Goal: Task Accomplishment & Management: Complete application form

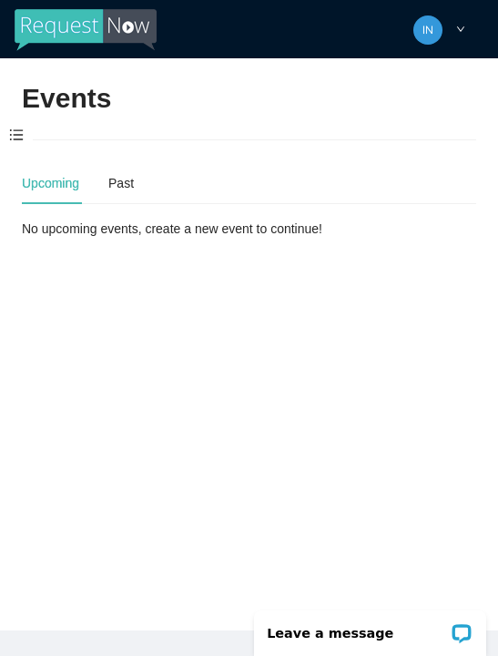
click at [15, 133] on span at bounding box center [16, 136] width 33 height 38
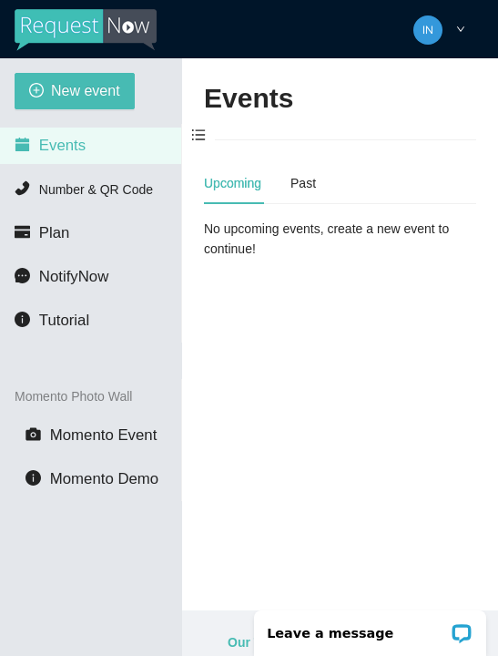
click at [100, 97] on span "New event" at bounding box center [85, 90] width 69 height 23
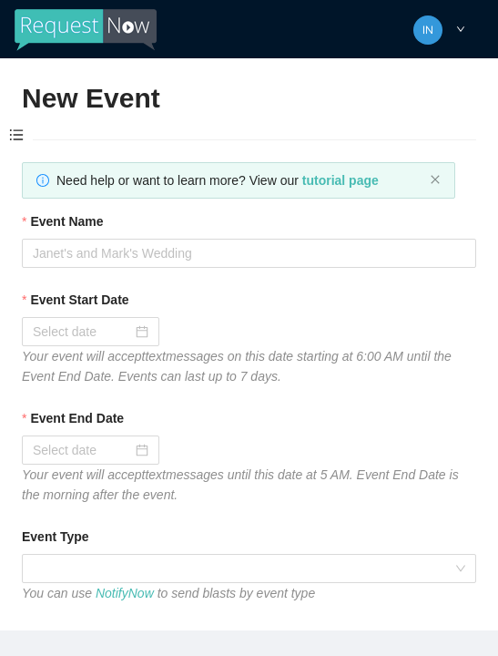
type textarea "Thanks for coming to Guitars and Cadillacs! Follow us on FB & IG @guitarsandcad…"
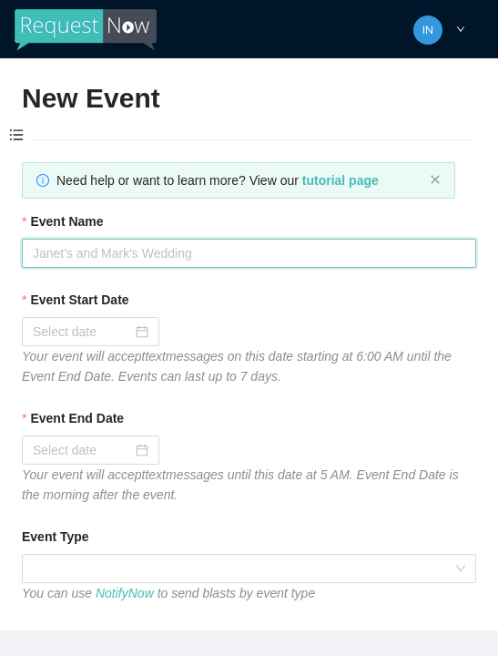
click at [198, 257] on input "Event Name" at bounding box center [249, 253] width 455 height 29
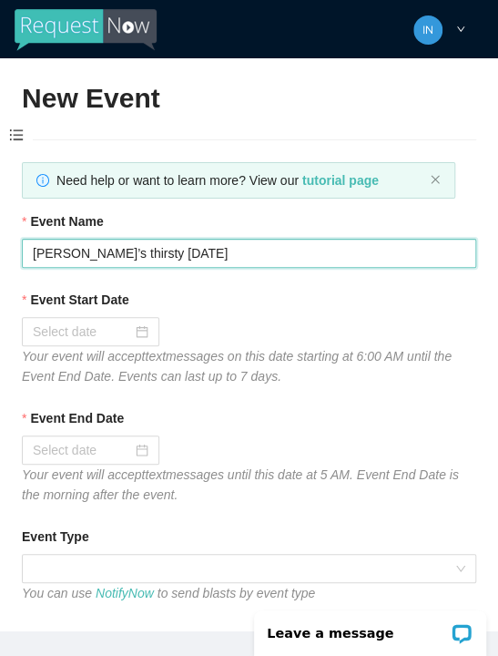
type input "[PERSON_NAME]’s thirsty [DATE]"
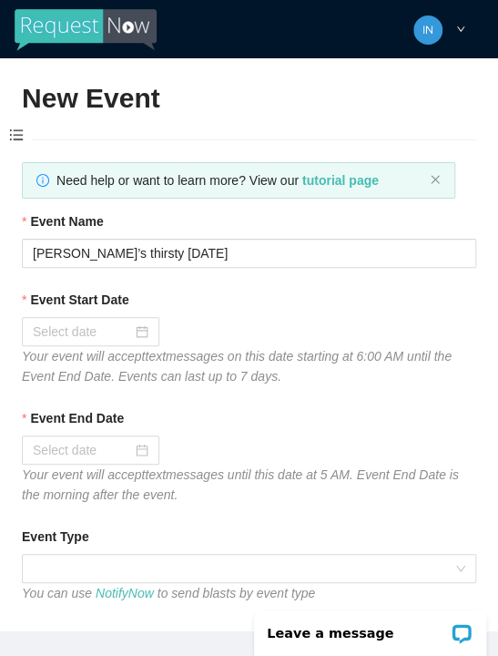
click at [115, 330] on input "Event Start Date" at bounding box center [82, 332] width 99 height 20
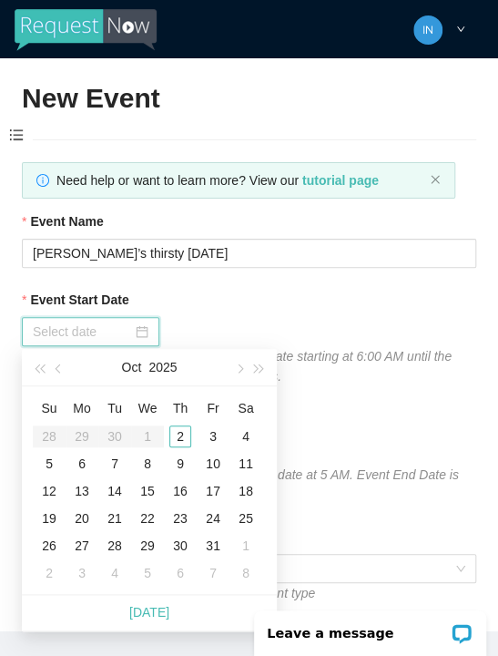
type input "[DATE]"
click at [179, 434] on div "2" at bounding box center [180, 436] width 22 height 22
type input "[DATE]"
type textarea "Thanks for coming to Guitars and Cadillacs! Follow us on FB & IG @guitarsandcad…"
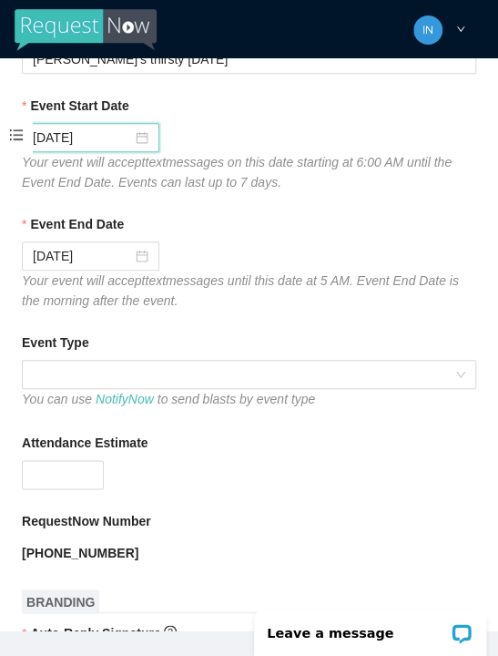
scroll to position [196, 0]
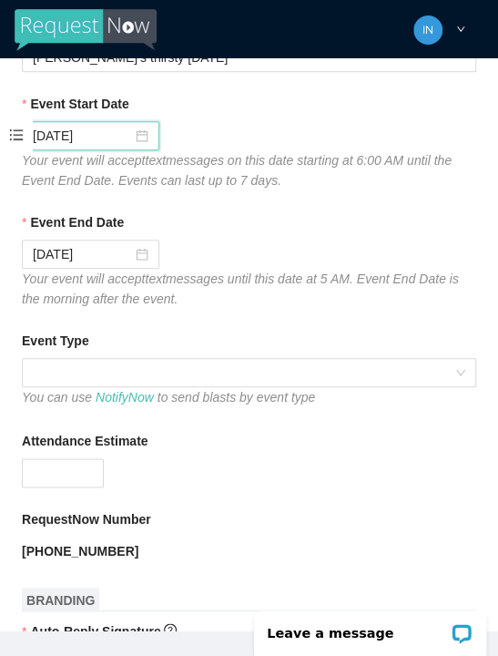
type textarea "Thanks for coming to Guitars and Cadillacs! Follow us on FB & IG @guitarsandcad…"
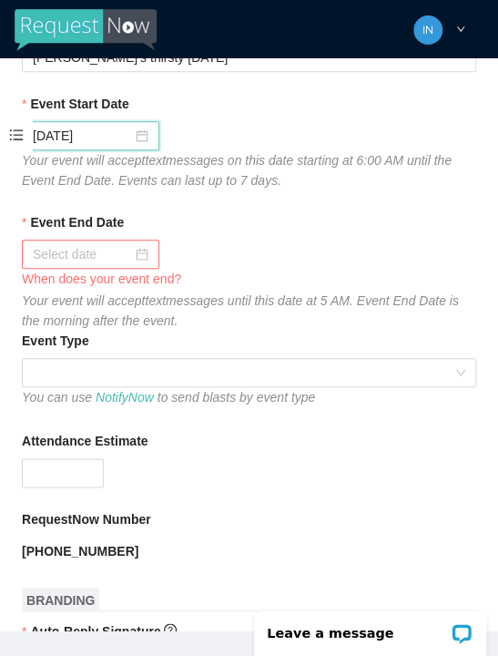
click at [104, 250] on input "Event End Date" at bounding box center [82, 254] width 99 height 20
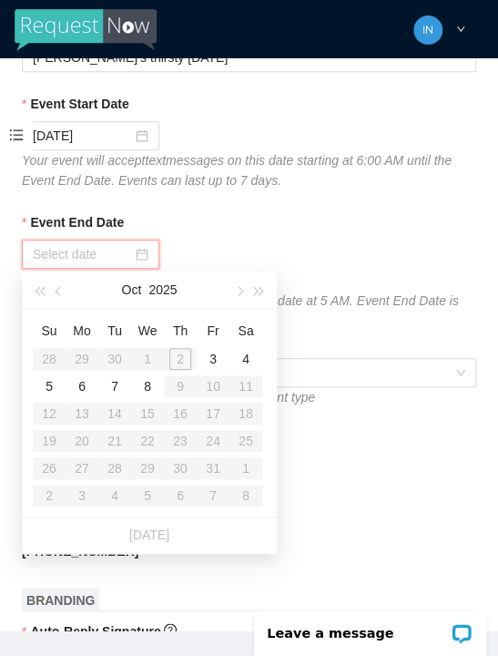
type input "[DATE]"
click at [214, 354] on div "3" at bounding box center [213, 359] width 22 height 22
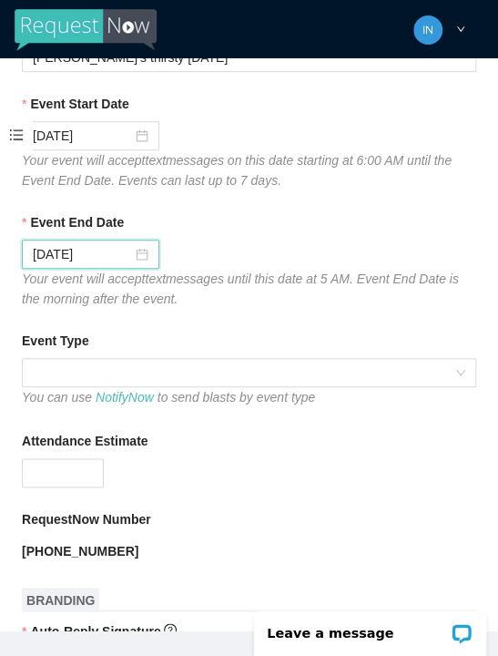
click at [302, 227] on div "Event End Date" at bounding box center [249, 225] width 455 height 27
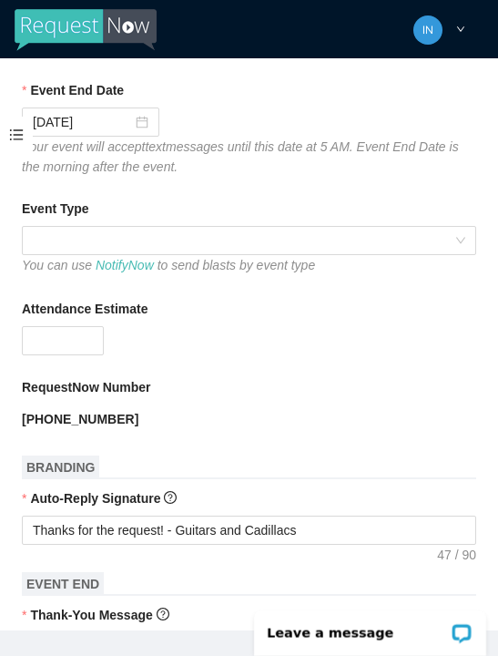
scroll to position [347, 0]
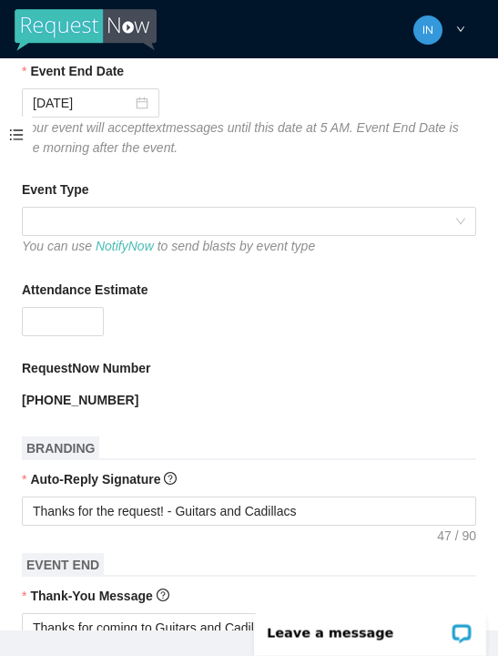
click at [234, 218] on span at bounding box center [249, 221] width 433 height 27
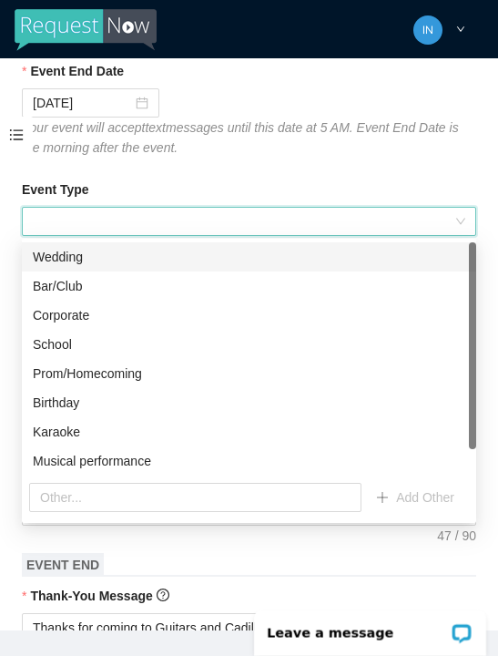
click at [98, 289] on div "Bar/Club" at bounding box center [249, 286] width 433 height 20
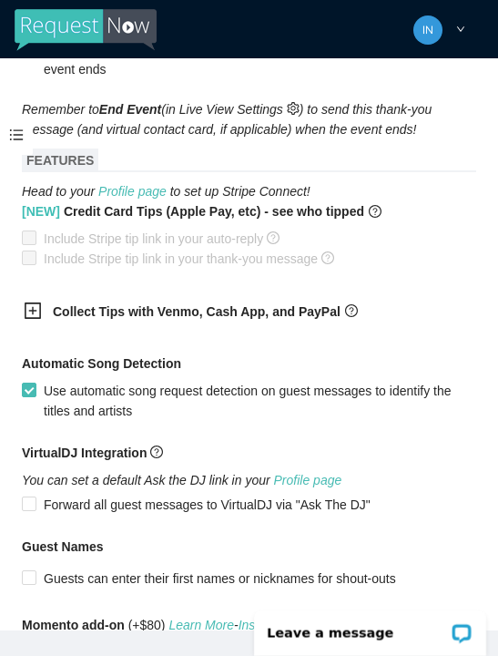
scroll to position [1009, 0]
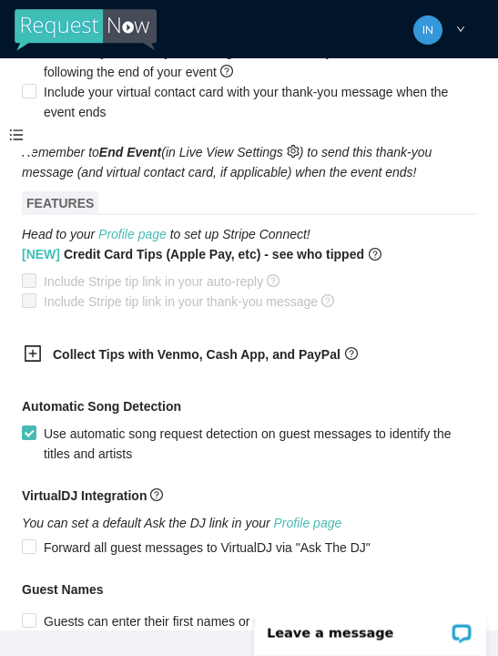
click at [37, 353] on icon "plus-square" at bounding box center [33, 353] width 18 height 18
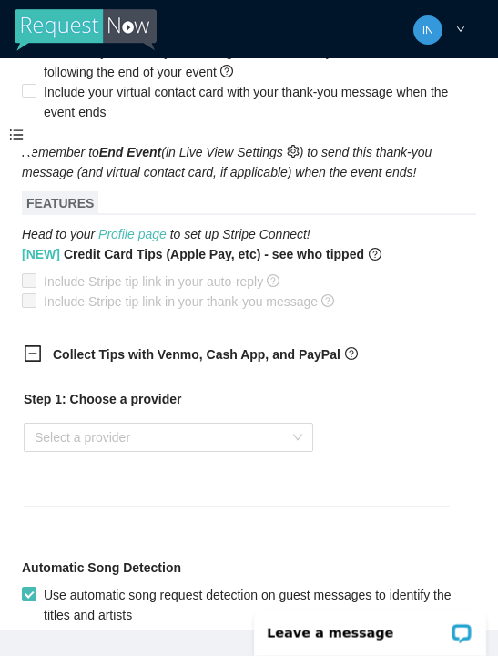
click at [139, 441] on input "search" at bounding box center [162, 437] width 255 height 27
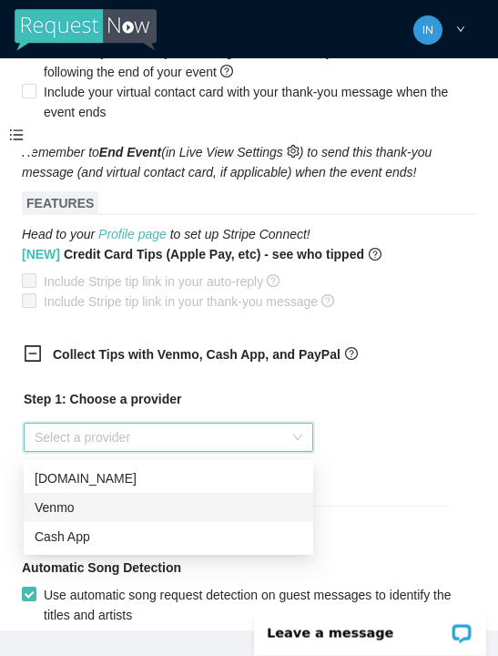
click at [135, 505] on div "Venmo" at bounding box center [169, 507] width 268 height 20
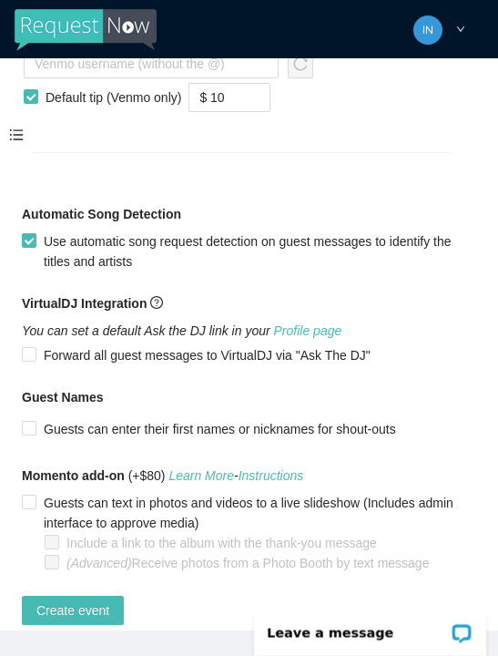
scroll to position [1488, 0]
click at [107, 612] on span "Create event" at bounding box center [72, 610] width 73 height 20
type textarea "Thanks for coming to Guitars and Cadillacs! Follow us on FB & IG @guitarsandcad…"
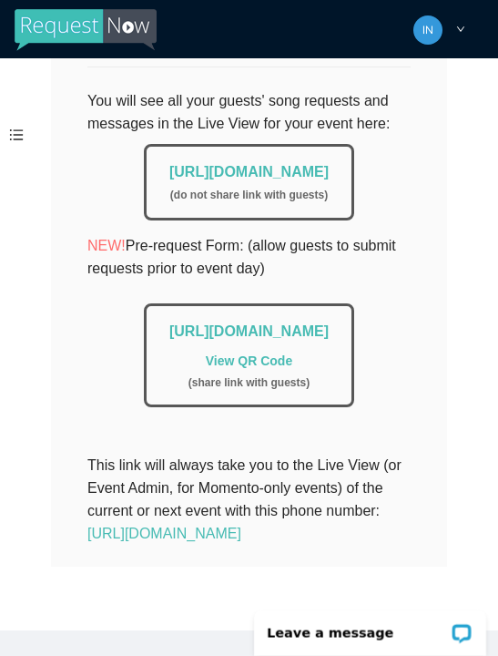
click at [129, 541] on link "[URL][DOMAIN_NAME]" at bounding box center [164, 533] width 154 height 15
